Goal: Entertainment & Leisure: Consume media (video, audio)

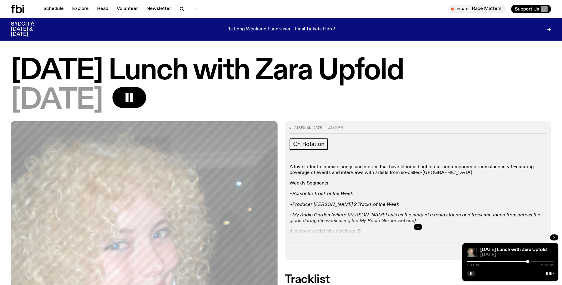
scroll to position [176, 0]
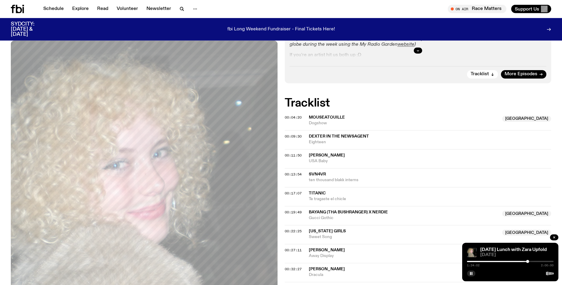
click at [481, 261] on div at bounding box center [484, 261] width 87 height 1
click at [483, 262] on div at bounding box center [510, 261] width 87 height 1
click at [483, 261] on div at bounding box center [510, 261] width 87 height 1
click at [488, 261] on div at bounding box center [510, 261] width 87 height 1
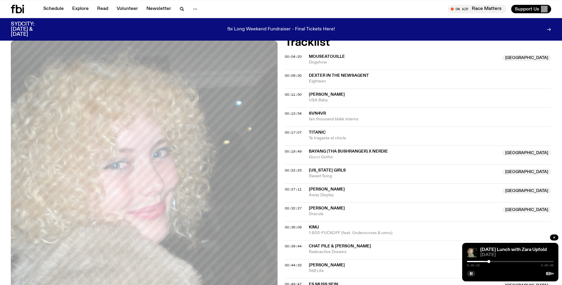
scroll to position [237, 0]
click at [491, 262] on div at bounding box center [510, 261] width 87 height 1
click at [492, 261] on div at bounding box center [510, 261] width 87 height 1
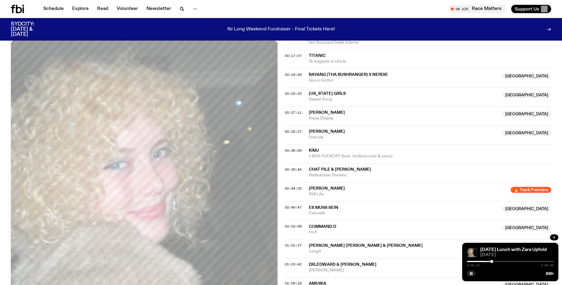
scroll to position [315, 0]
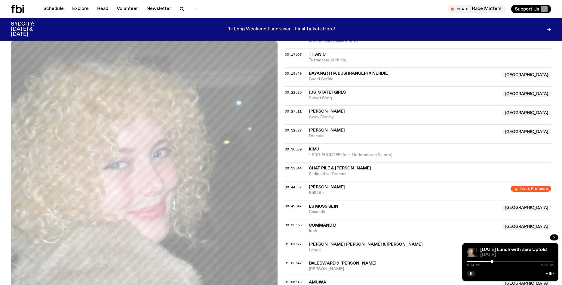
click at [496, 262] on div at bounding box center [510, 261] width 87 height 1
click at [497, 262] on div at bounding box center [510, 261] width 87 height 1
click at [499, 262] on div at bounding box center [510, 261] width 87 height 1
click at [501, 262] on div at bounding box center [510, 261] width 87 height 1
click at [506, 261] on div at bounding box center [510, 261] width 87 height 1
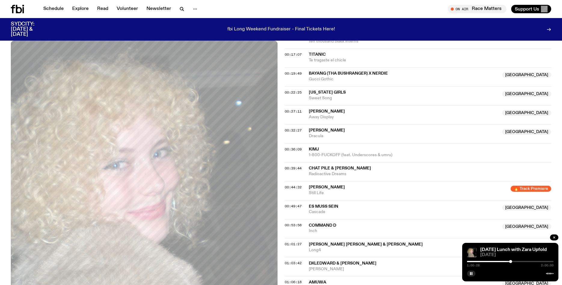
click at [513, 262] on div at bounding box center [510, 261] width 87 height 1
click at [513, 262] on div "1:00:37 2:00:00" at bounding box center [510, 263] width 87 height 7
click at [513, 262] on div "1:00:38 2:00:00" at bounding box center [510, 263] width 87 height 7
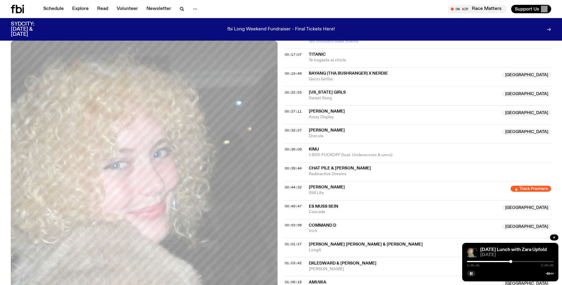
click at [514, 262] on div at bounding box center [510, 261] width 87 height 1
click at [513, 261] on div at bounding box center [512, 261] width 3 height 3
click at [515, 261] on div at bounding box center [510, 261] width 87 height 1
click at [554, 236] on icon "button" at bounding box center [555, 238] width 4 height 4
